Goal: Register for event/course

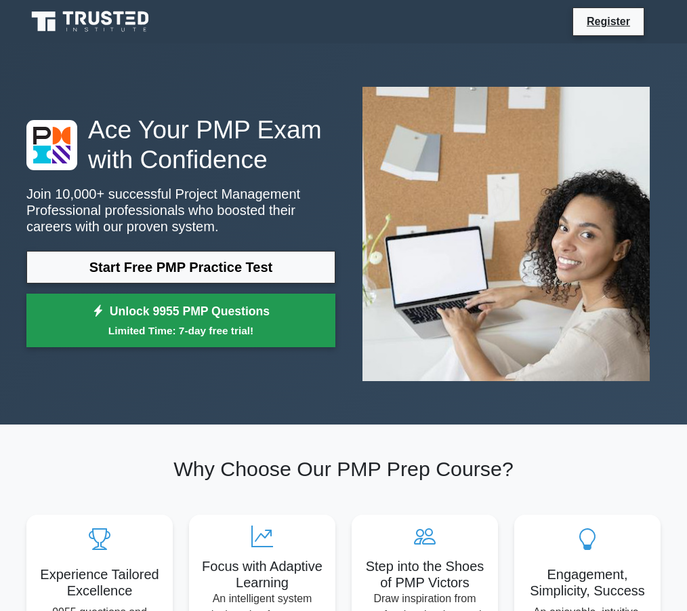
click at [200, 331] on small "Limited Time: 7-day free trial!" at bounding box center [180, 331] width 275 height 16
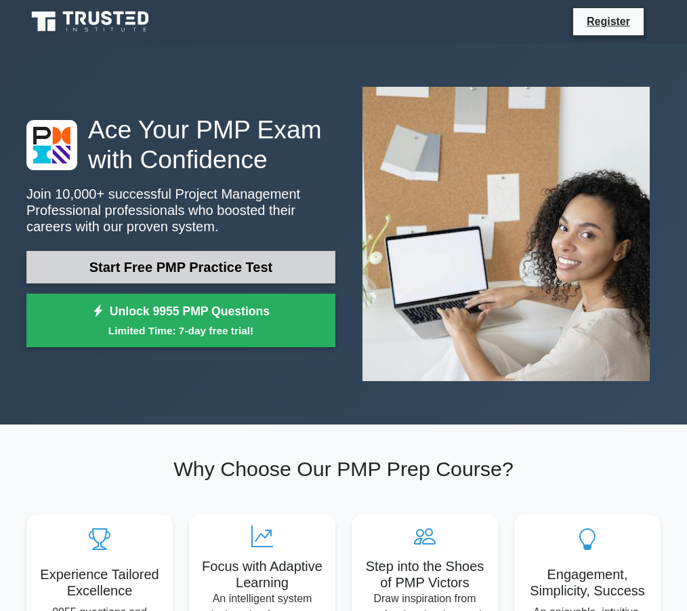
click at [146, 269] on link "Start Free PMP Practice Test" at bounding box center [180, 267] width 309 height 33
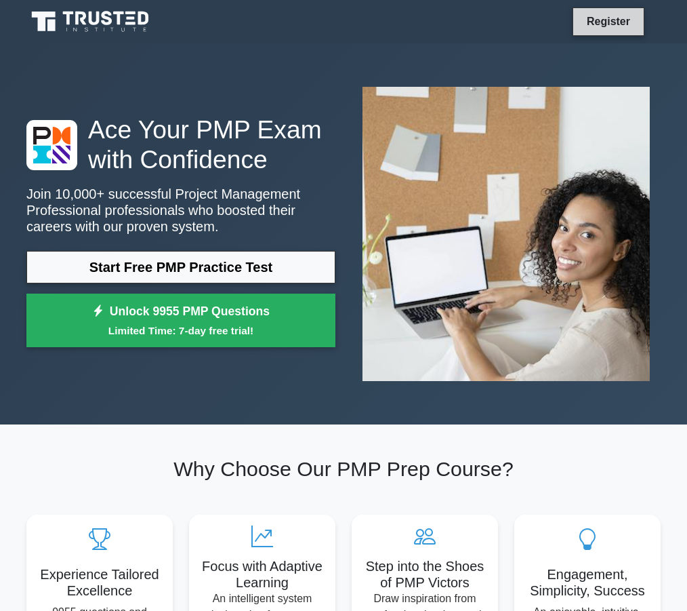
click at [613, 24] on link "Register" at bounding box center [609, 21] width 60 height 17
